Goal: Information Seeking & Learning: Find specific page/section

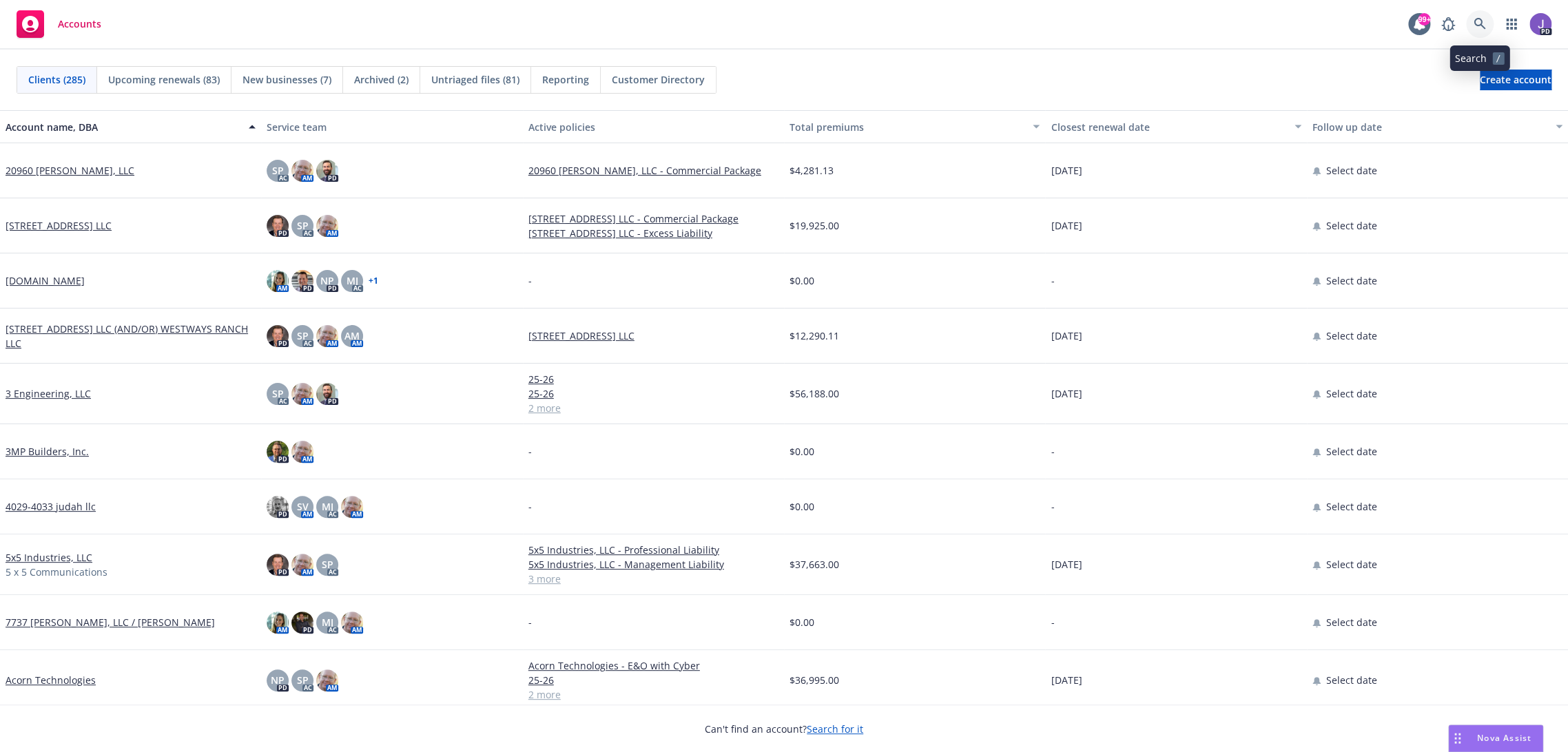
click at [1478, 33] on link at bounding box center [1480, 24] width 28 height 28
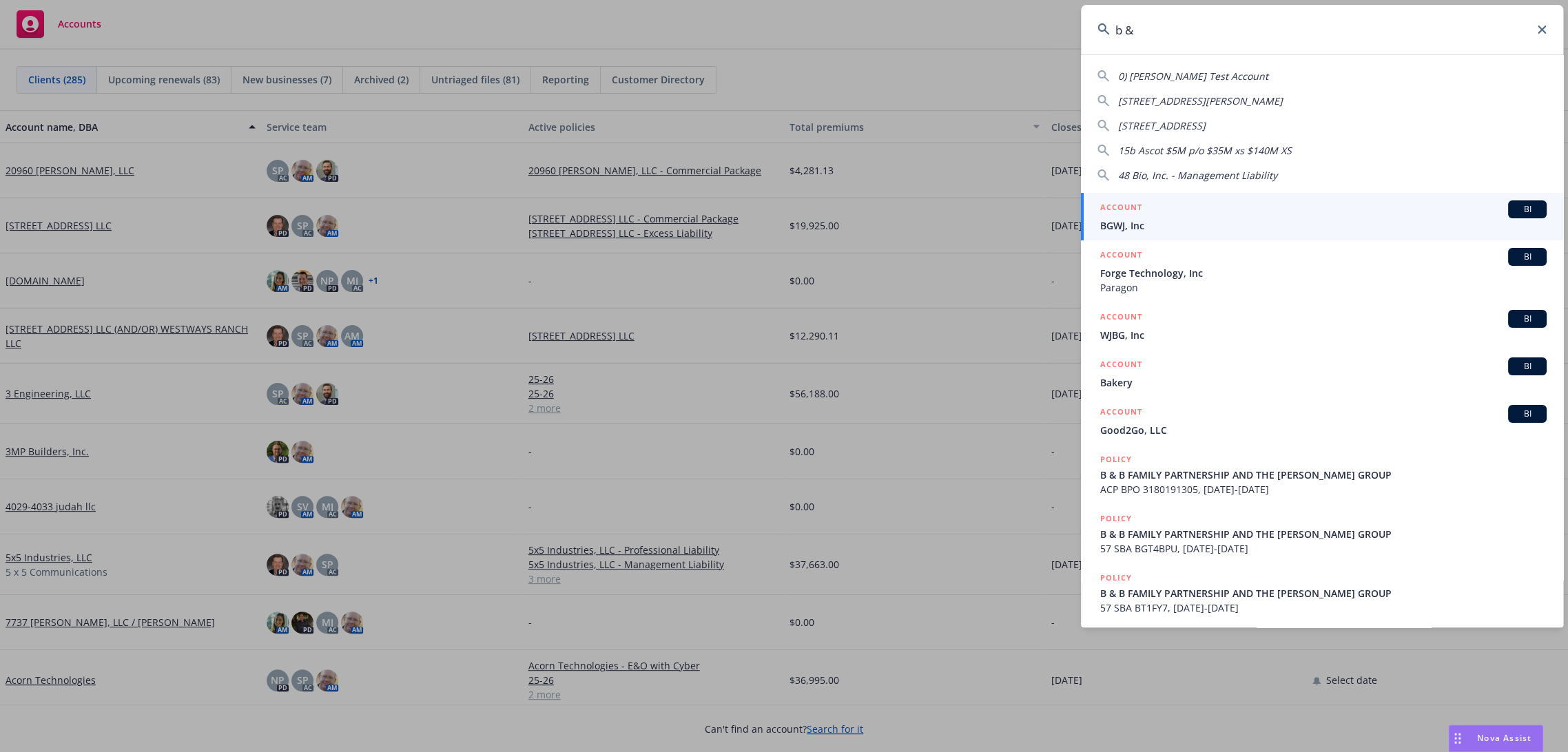
type input "b & y"
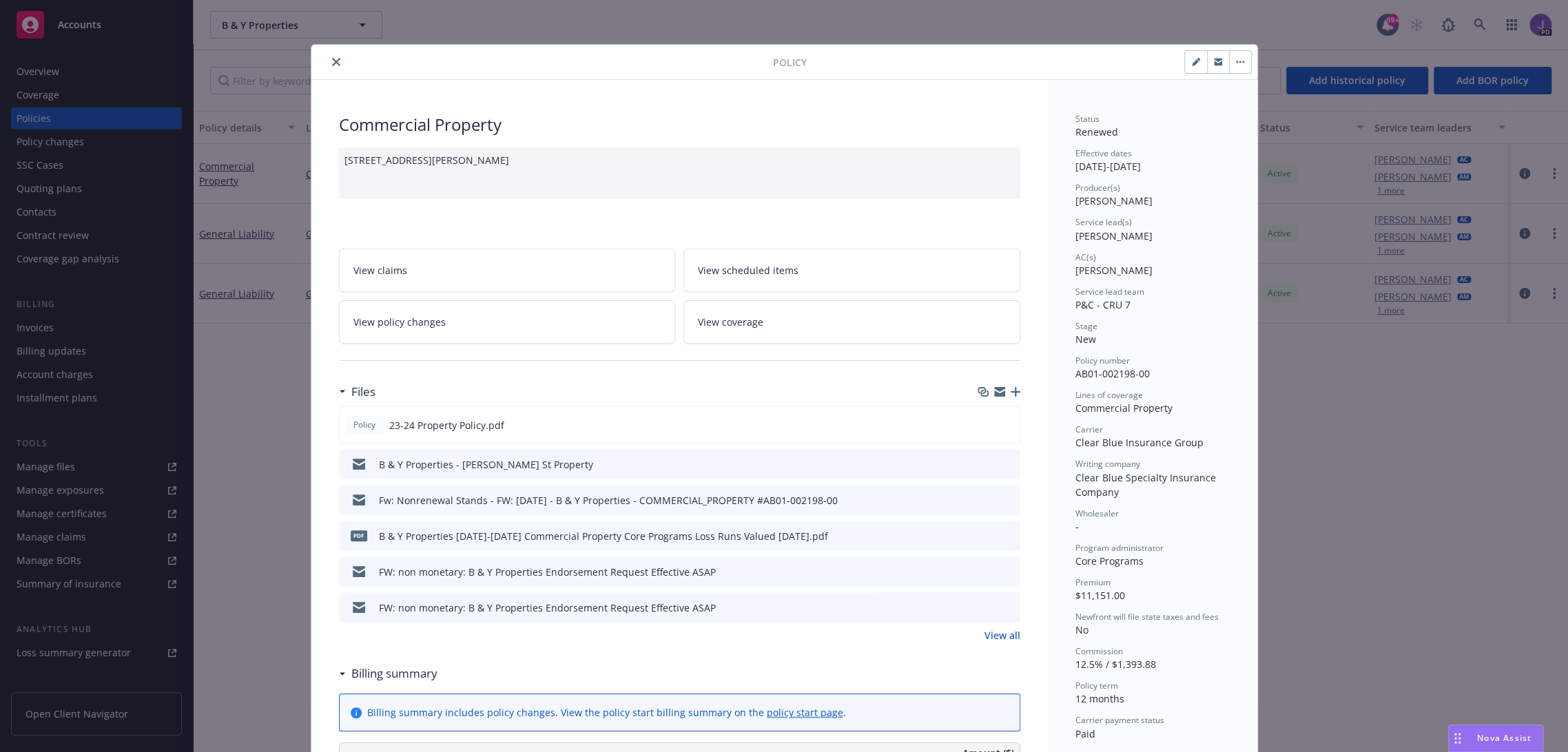
click at [332, 57] on icon "close" at bounding box center [336, 61] width 9 height 9
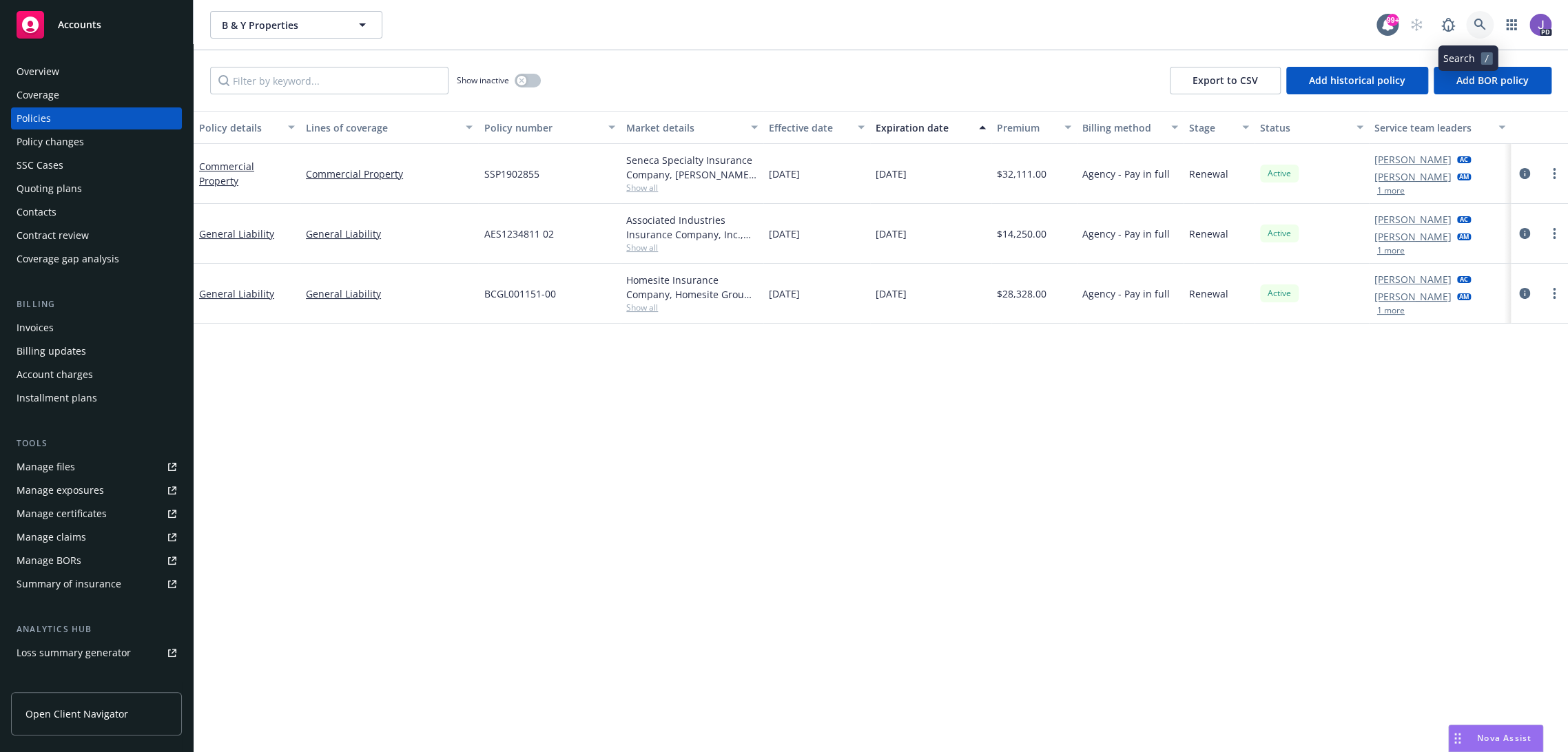
click at [1474, 23] on icon at bounding box center [1480, 24] width 11 height 11
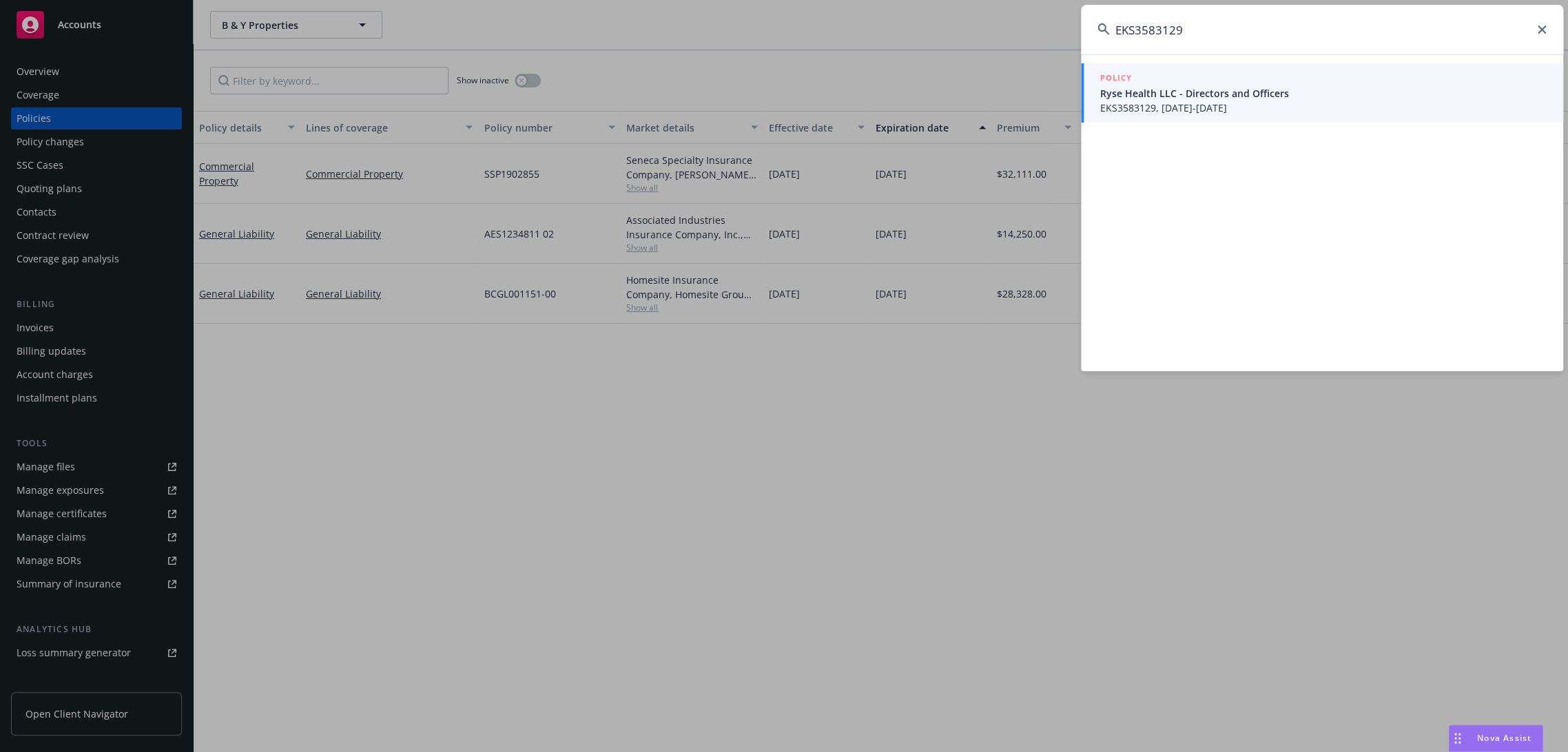
type input "EKS3583129"
click at [1163, 100] on span "Ryse Health LLC - Directors and Officers" at bounding box center [1324, 93] width 446 height 14
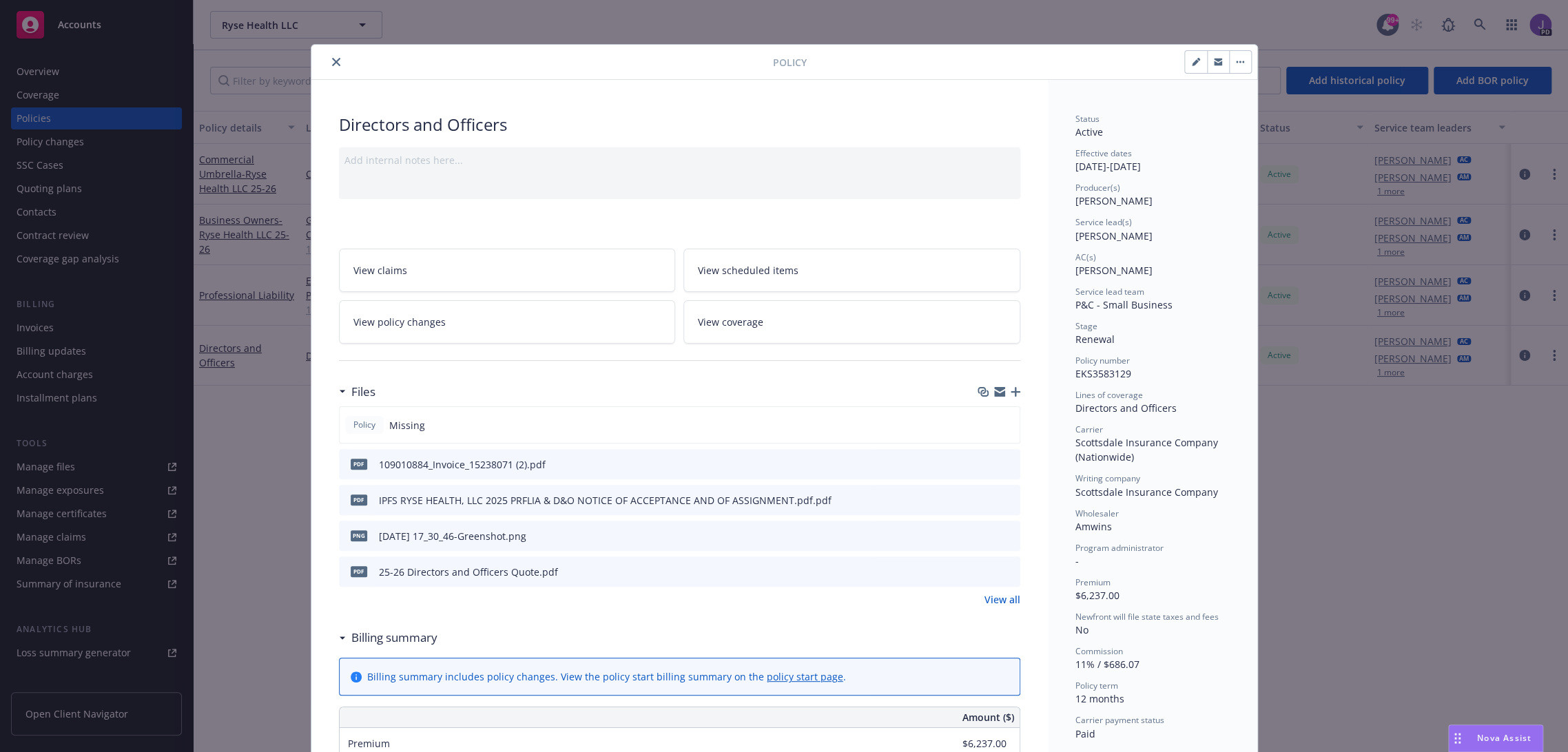
click at [332, 65] on icon "close" at bounding box center [336, 61] width 9 height 9
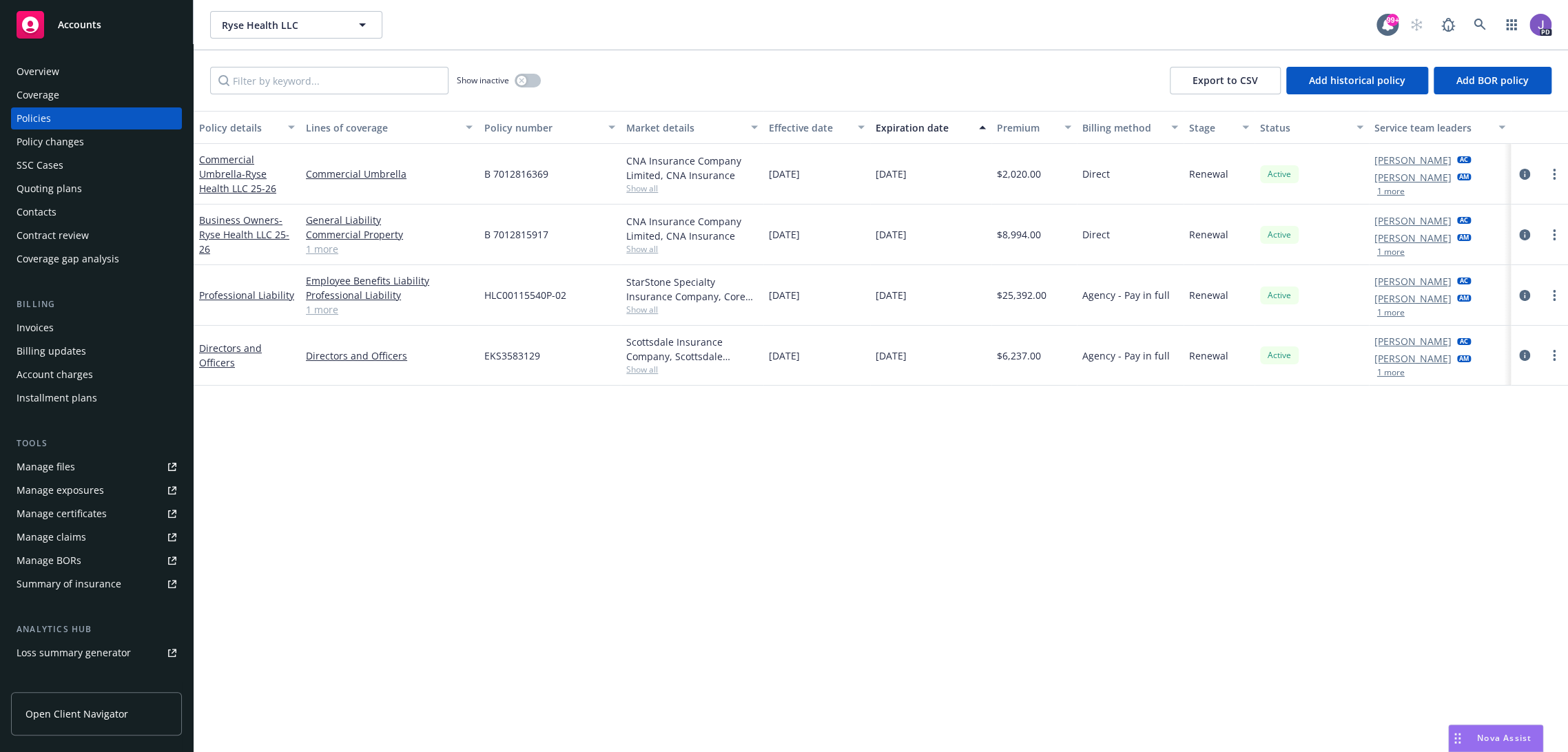
click at [63, 184] on div "Quoting plans" at bounding box center [49, 188] width 65 height 22
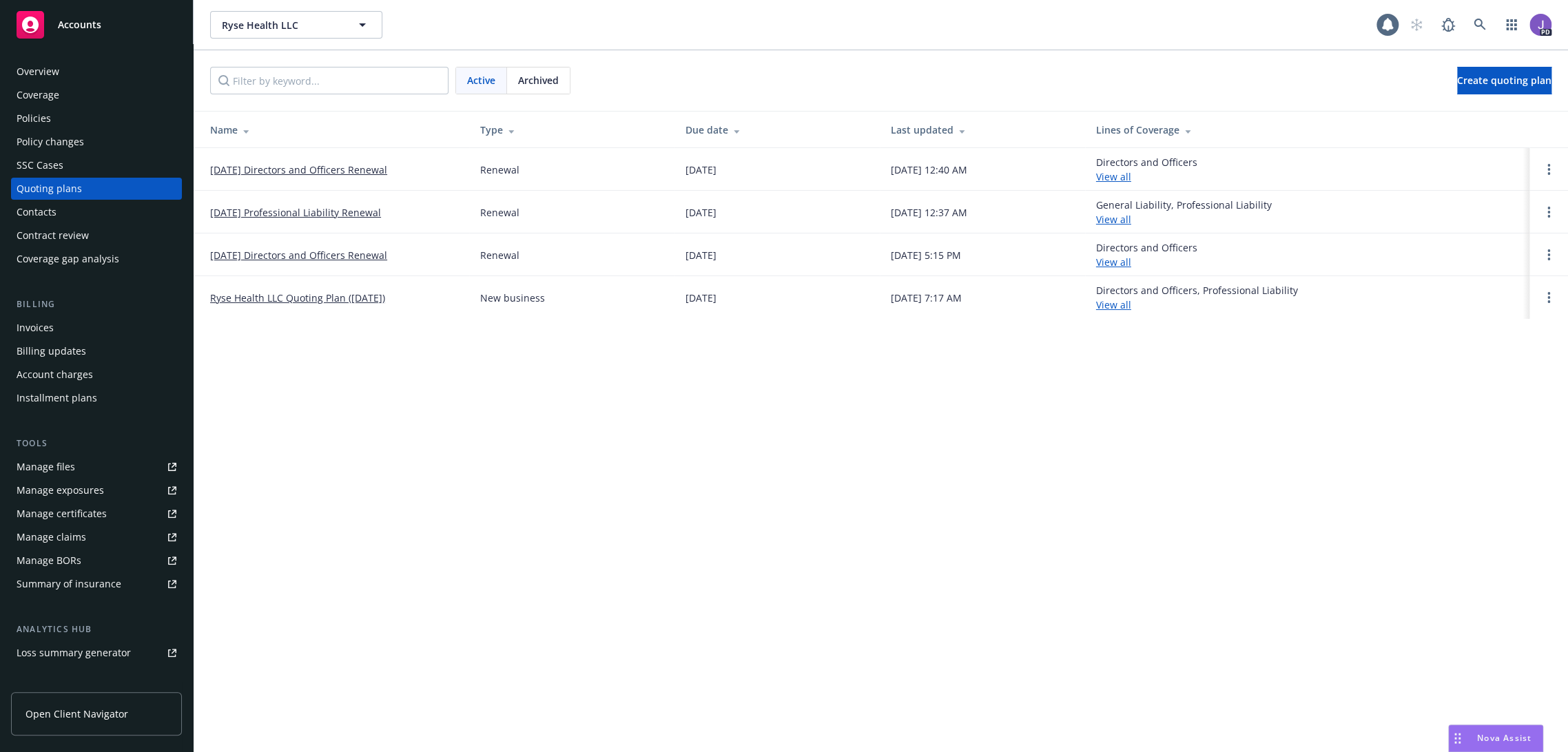
click at [306, 168] on link "07/18/25 Directors and Officers Renewal" at bounding box center [299, 169] width 177 height 14
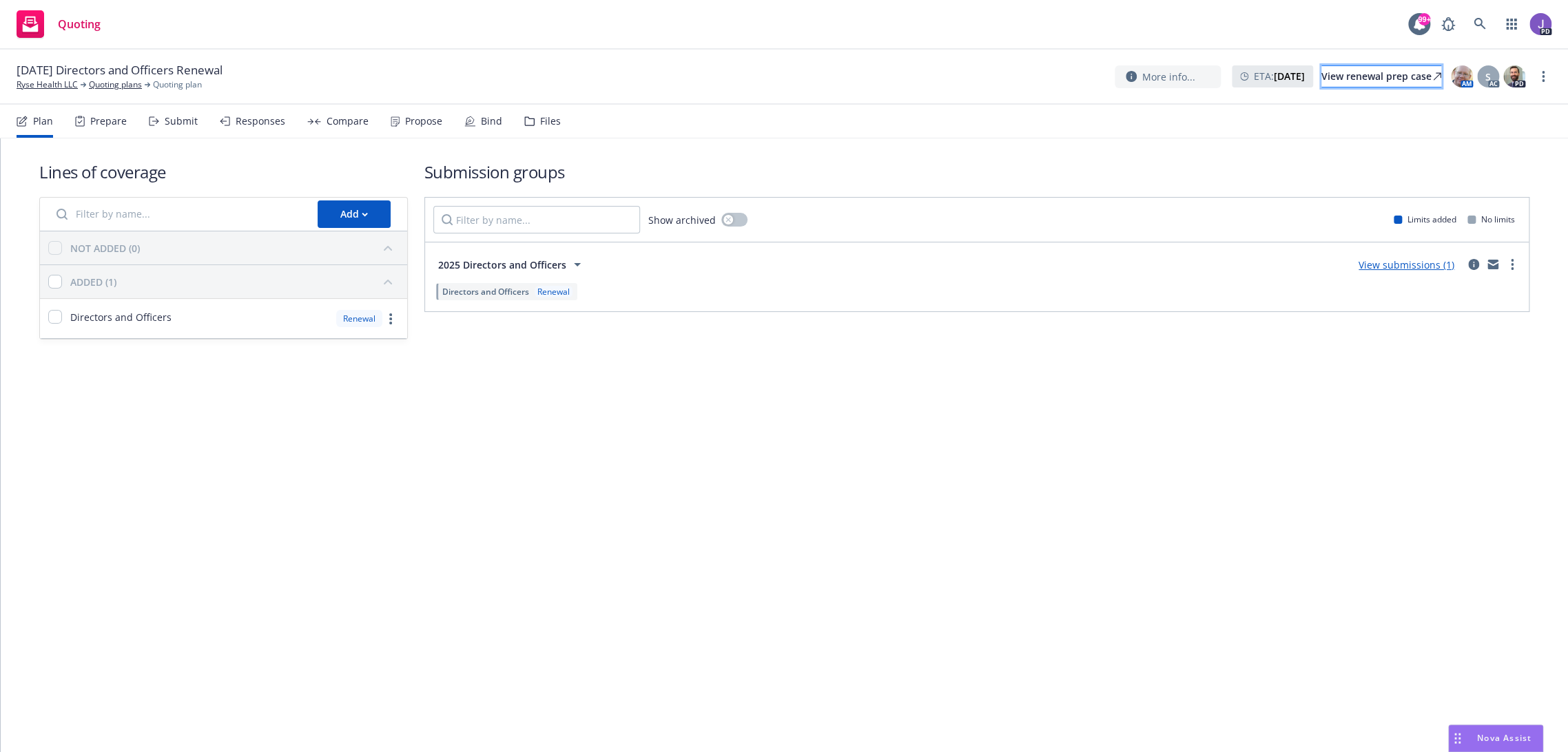
click at [1322, 77] on div "View renewal prep case" at bounding box center [1381, 77] width 120 height 21
click at [1484, 21] on icon at bounding box center [1480, 24] width 12 height 12
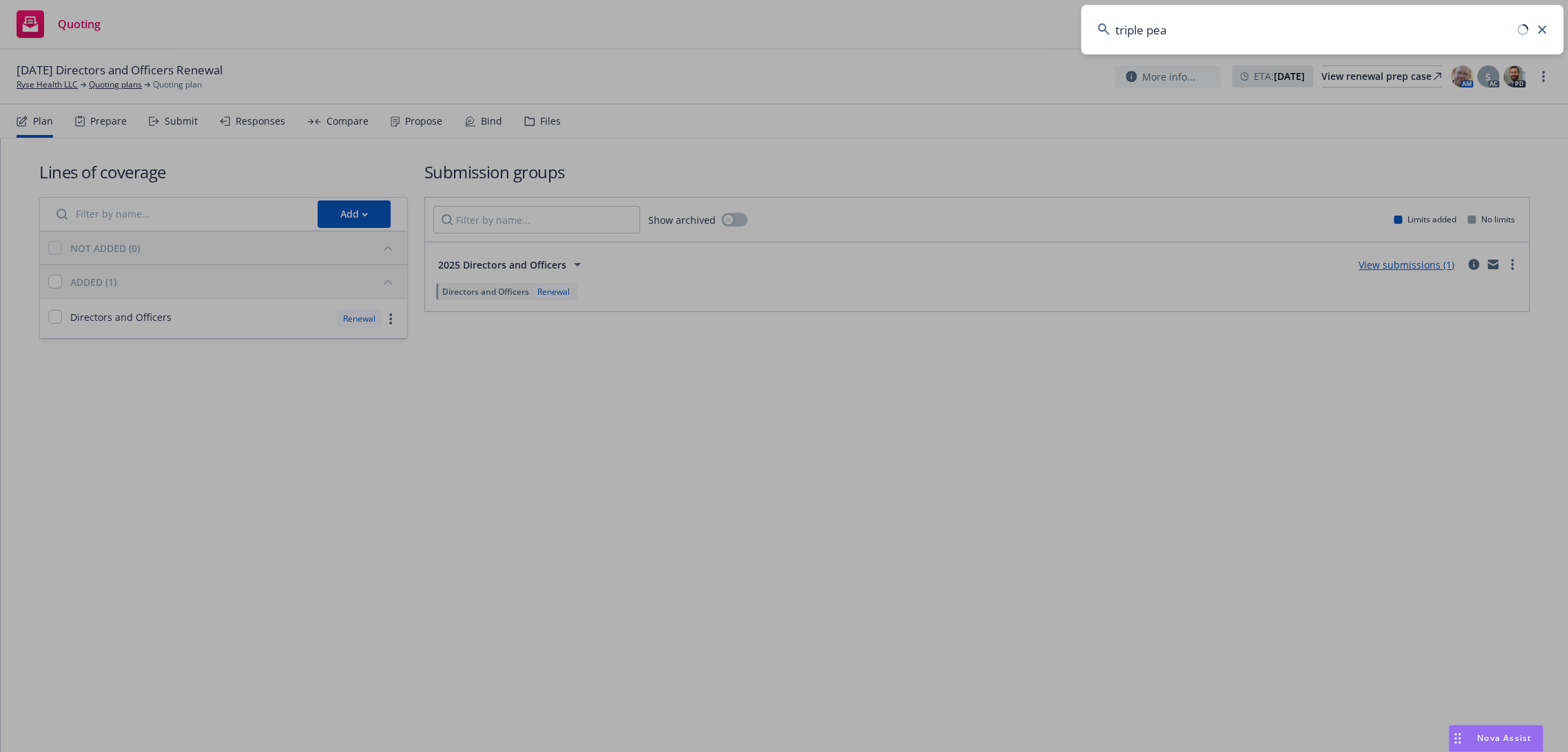
type input "triple peak"
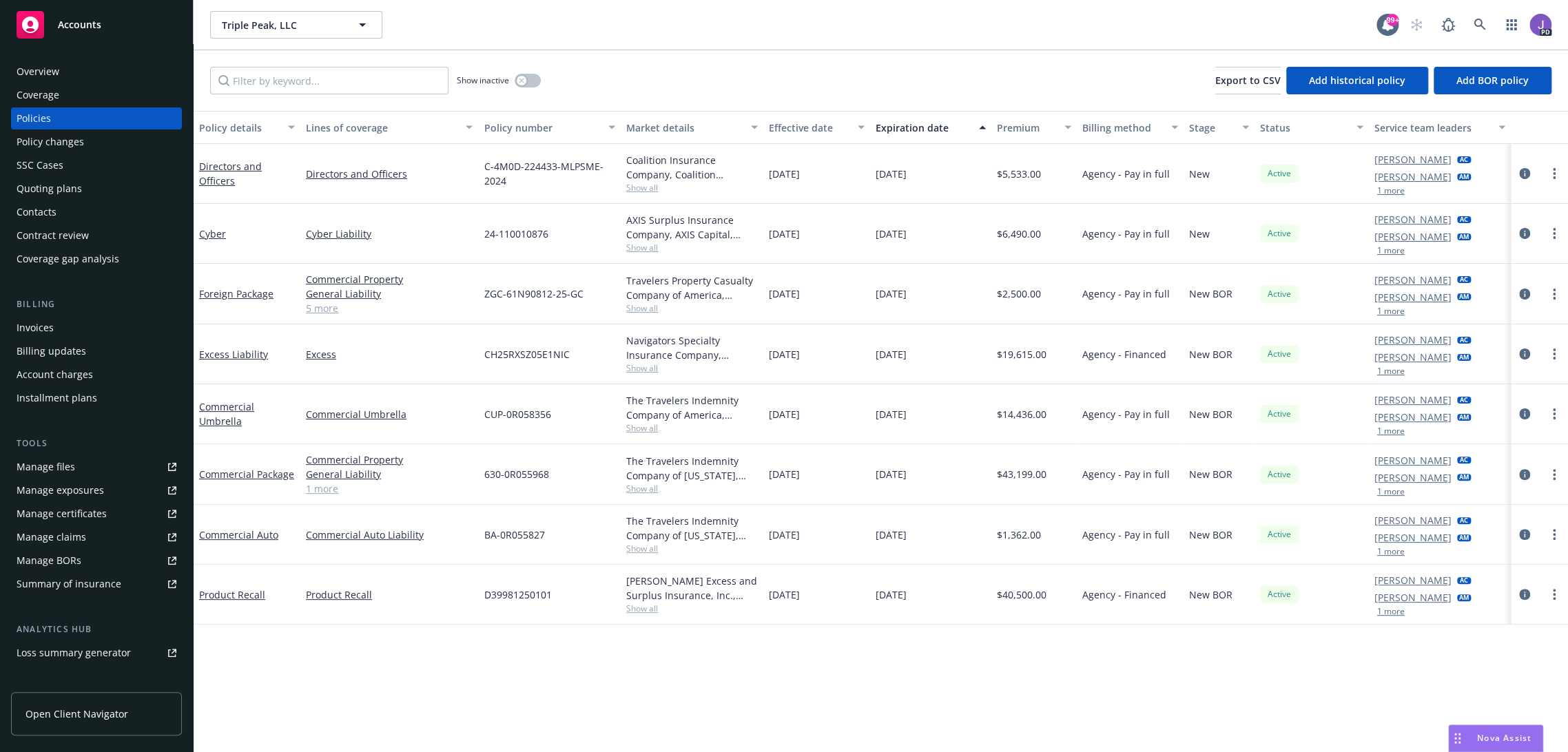
click at [634, 77] on div "Show inactive Export to CSV Add historical policy Add BOR policy" at bounding box center [881, 80] width 1375 height 60
click at [1467, 26] on link at bounding box center [1480, 25] width 28 height 28
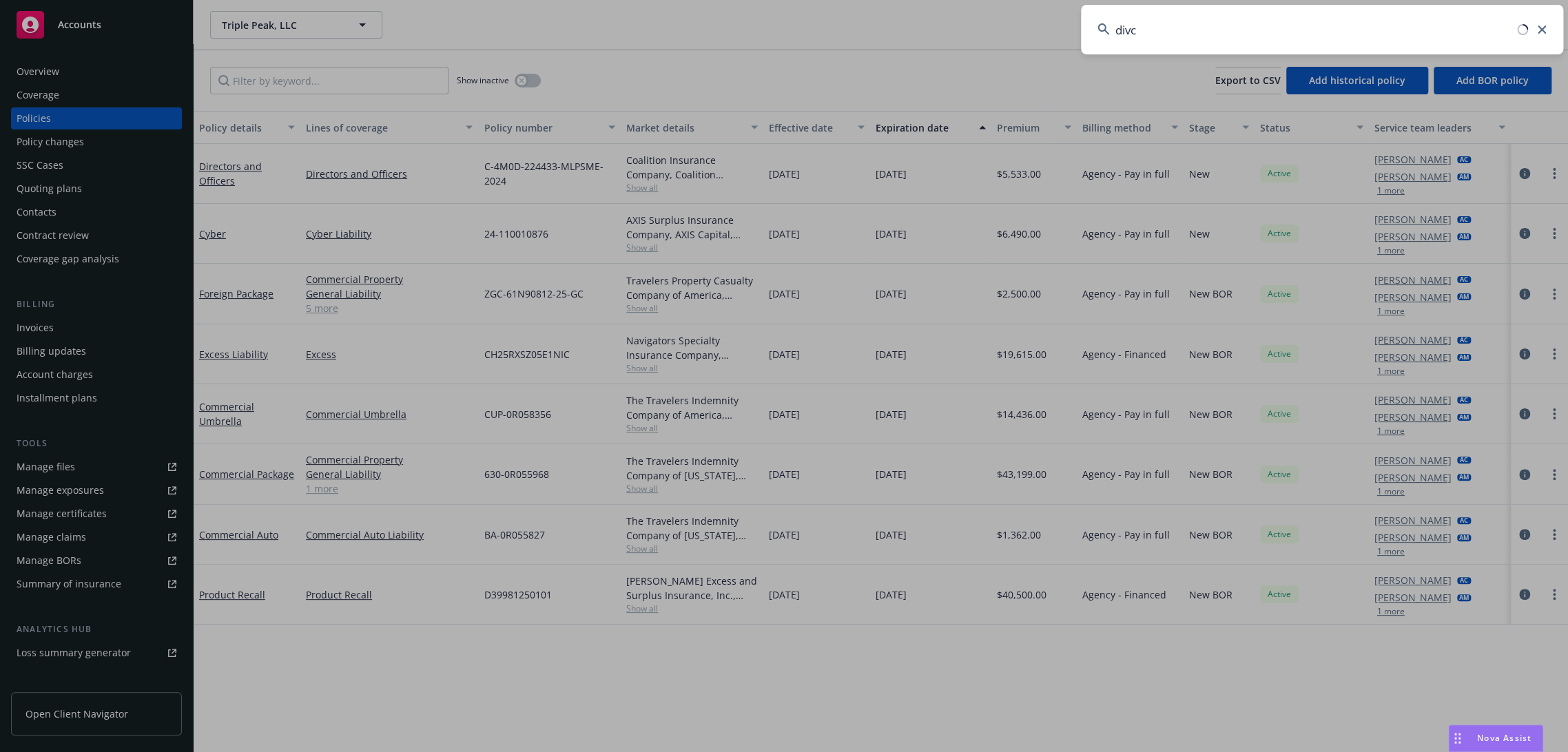
type input "divco"
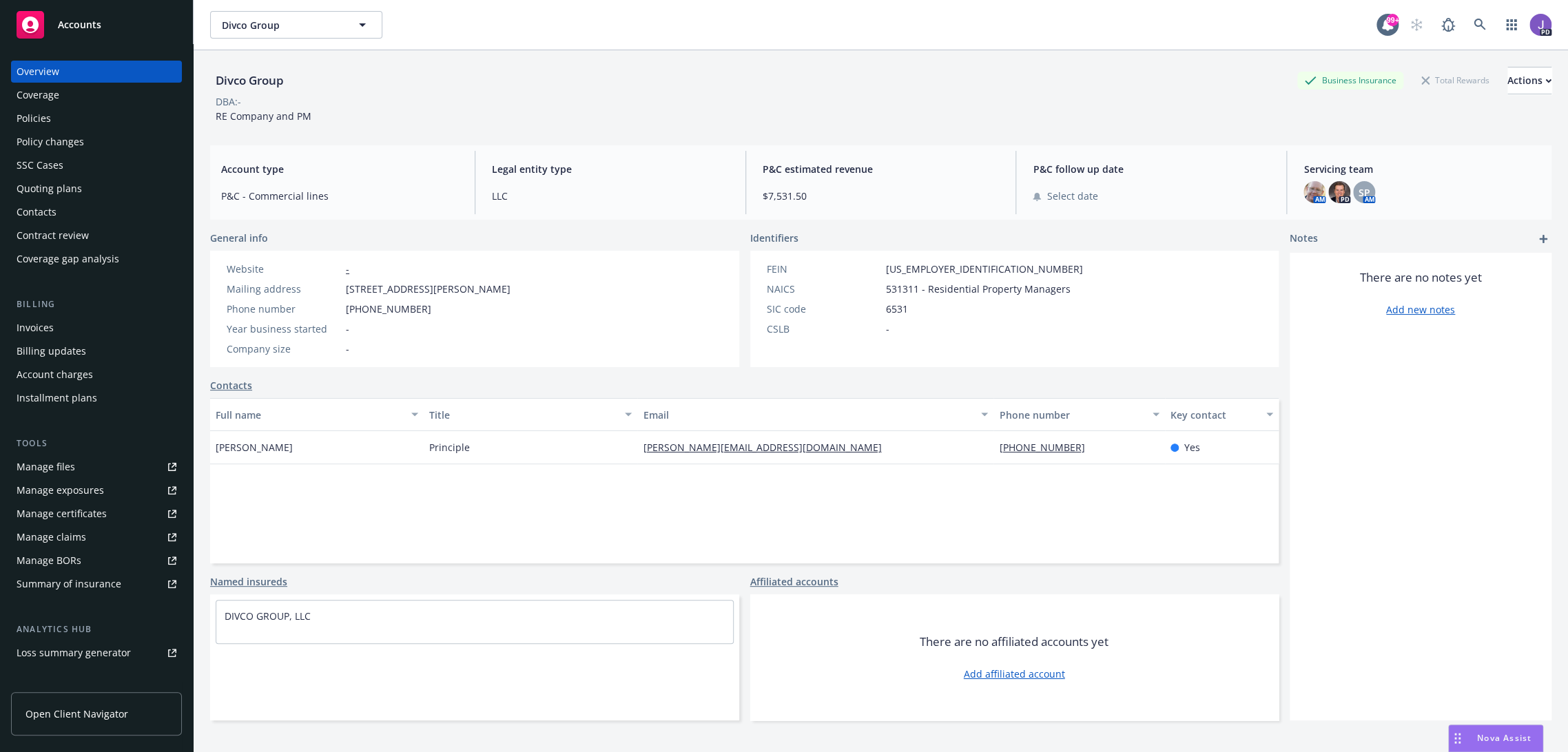
click at [66, 117] on div "Policies" at bounding box center [96, 118] width 160 height 22
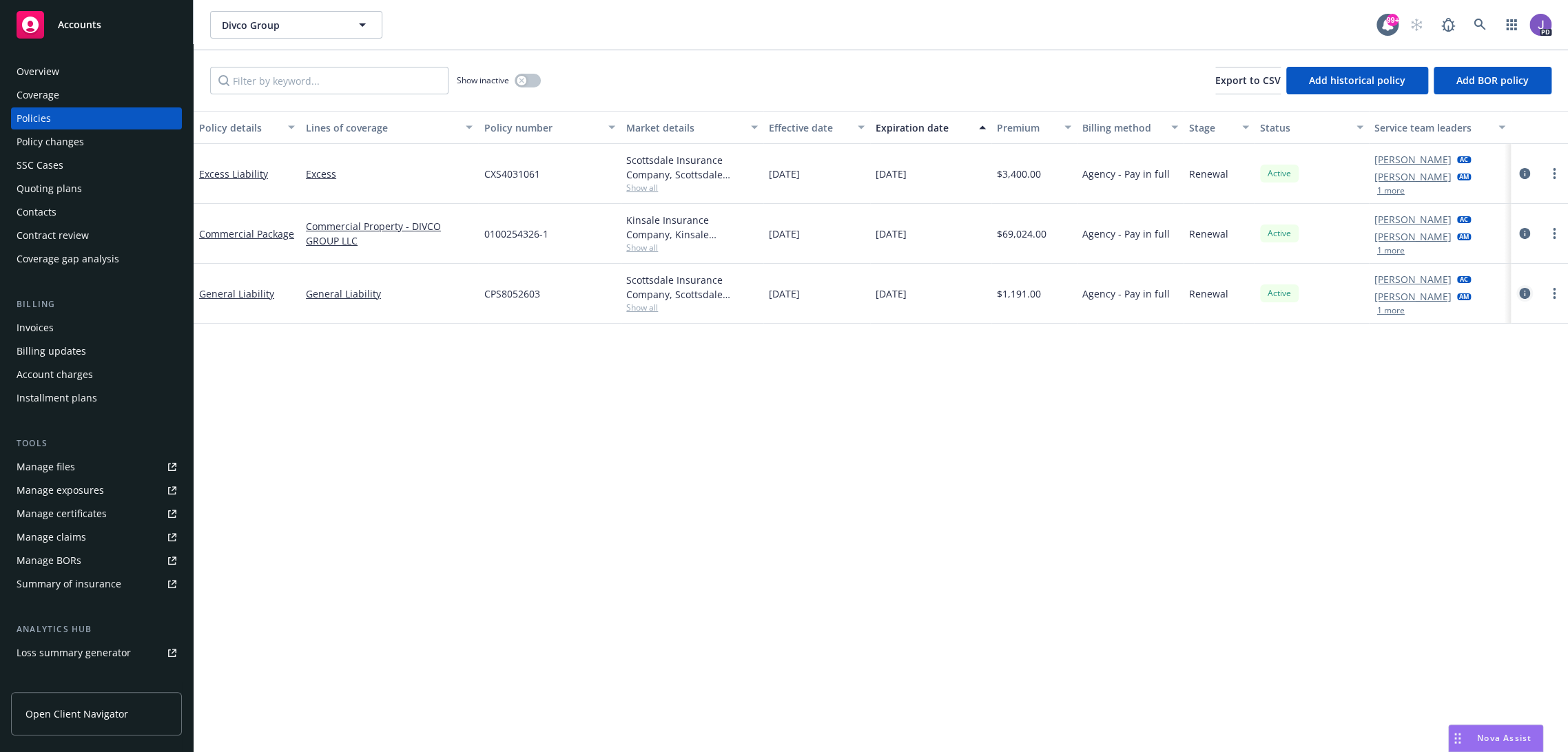
click at [1519, 288] on icon "circleInformation" at bounding box center [1525, 294] width 11 height 11
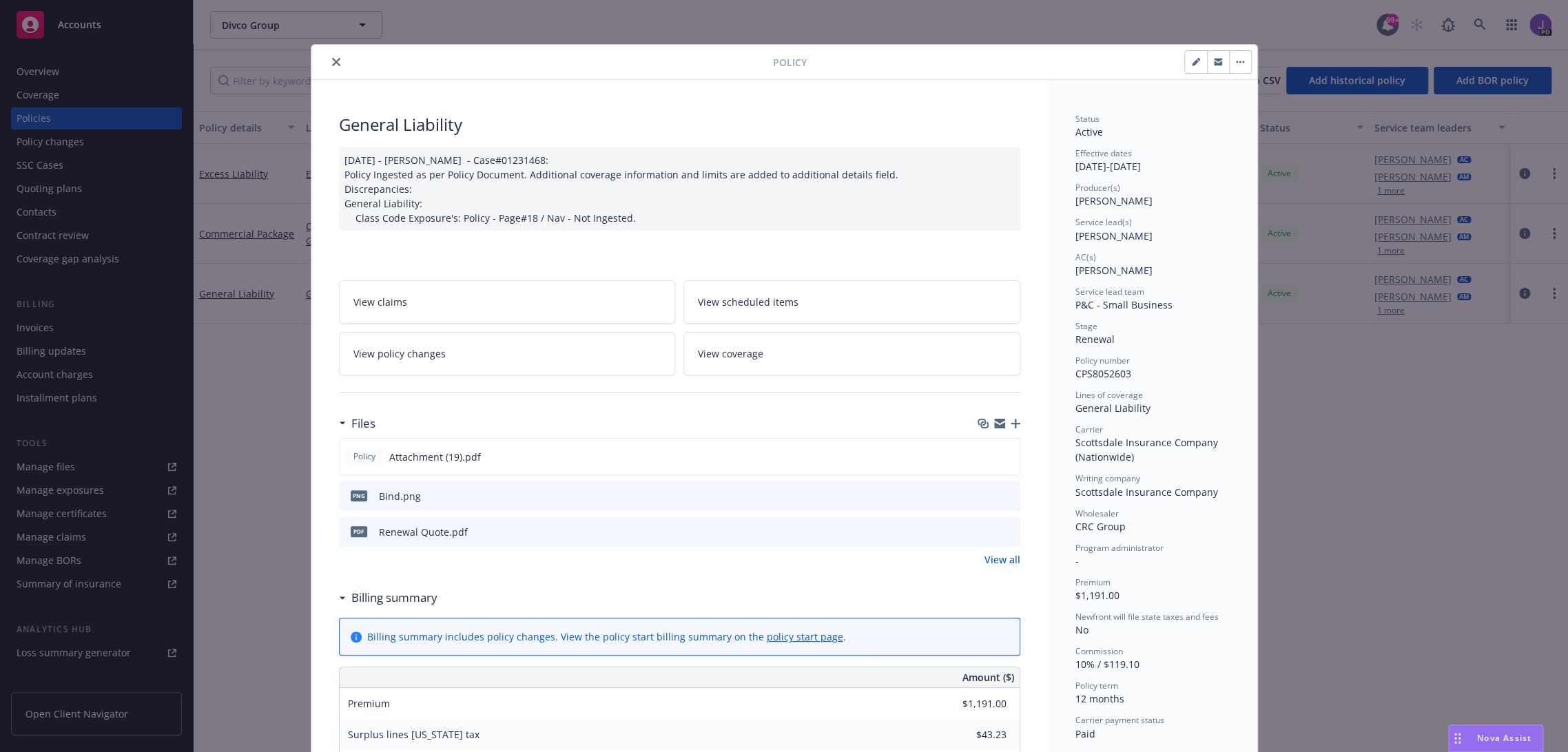
click at [1001, 532] on icon "preview file" at bounding box center [1007, 531] width 12 height 10
click at [332, 59] on icon "close" at bounding box center [336, 61] width 9 height 9
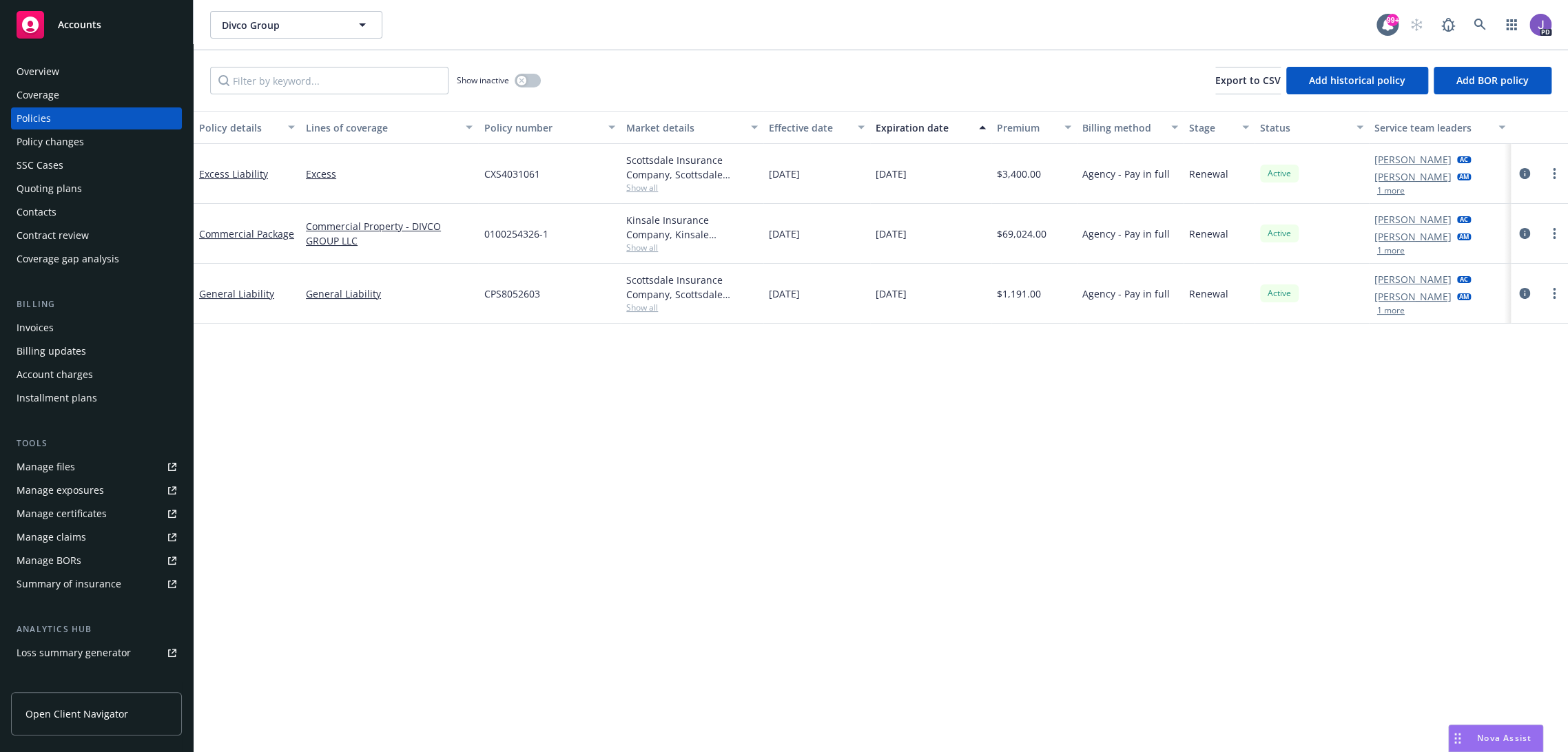
click at [360, 384] on div "Policy details Lines of coverage Policy number Market details Effective date Ex…" at bounding box center [881, 431] width 1375 height 642
click at [1519, 174] on icon "circleInformation" at bounding box center [1525, 174] width 11 height 11
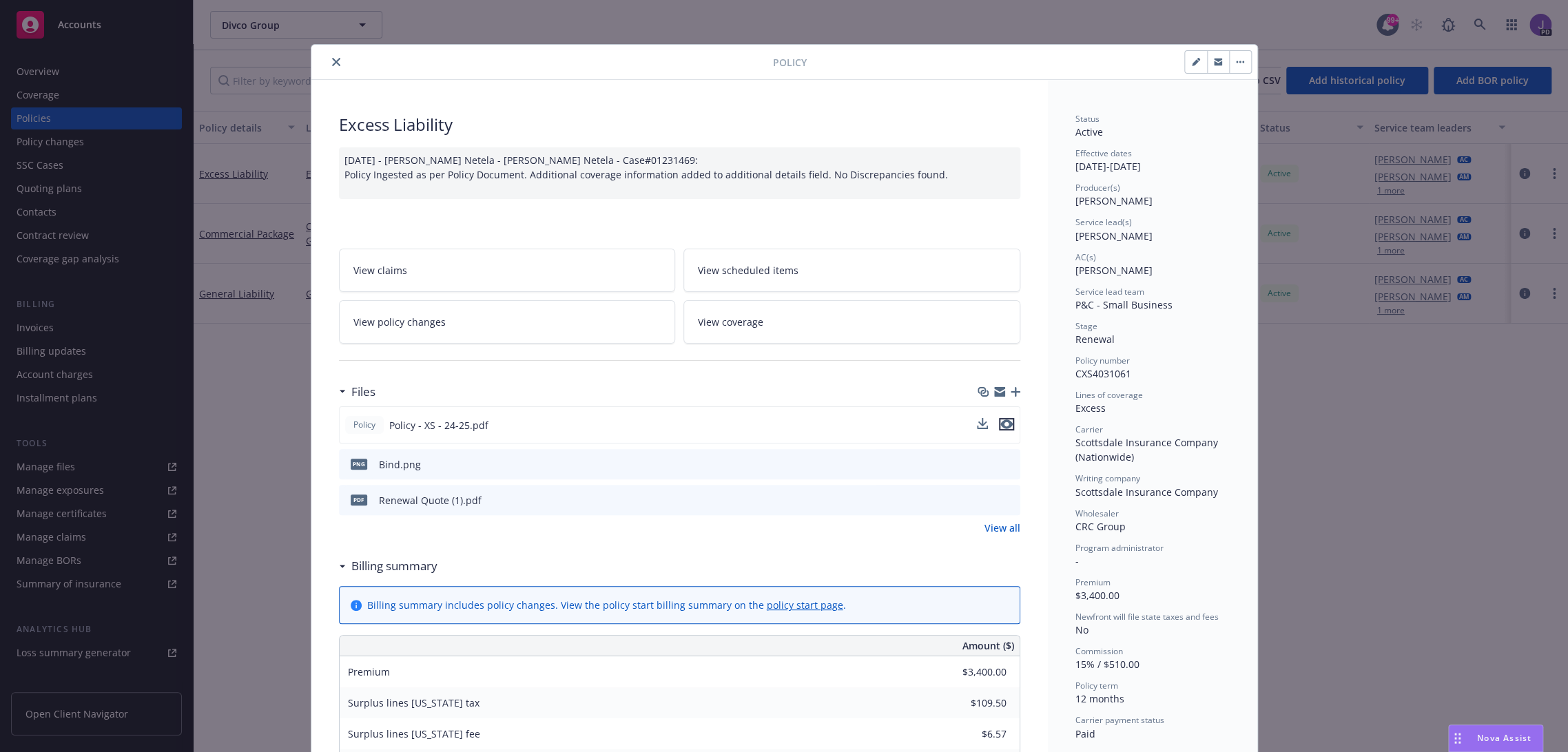
click at [1000, 423] on icon "preview file" at bounding box center [1006, 424] width 12 height 10
click at [332, 61] on icon "close" at bounding box center [336, 61] width 9 height 9
